Goal: Task Accomplishment & Management: Use online tool/utility

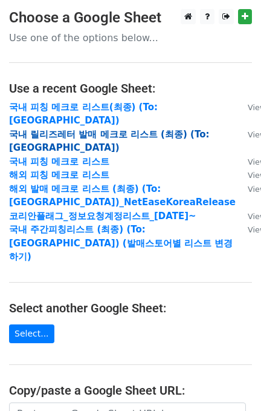
click at [101, 129] on strong "국내 릴리즈레터 발매 메크로 리스트 (최종) (To:Korea)" at bounding box center [109, 141] width 200 height 25
click at [25, 129] on strong "국내 릴리즈레터 발매 메크로 리스트 (최종) (To:Korea)" at bounding box center [109, 141] width 200 height 25
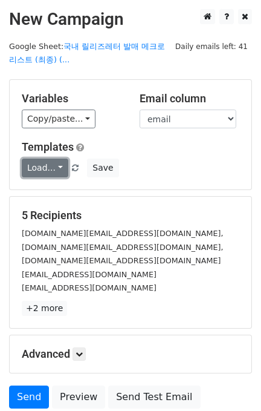
click at [39, 172] on link "Load..." at bounding box center [45, 168] width 47 height 19
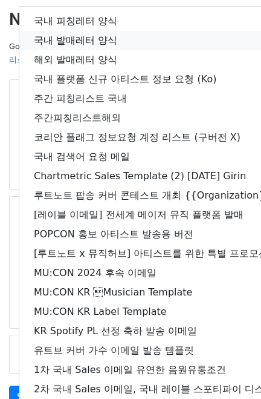
click at [72, 33] on link "국내 발매레터 양식" at bounding box center [213, 40] width 388 height 19
